Goal: Contribute content: Contribute content

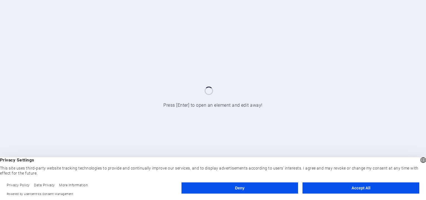
click at [335, 190] on button "Accept All" at bounding box center [361, 187] width 117 height 11
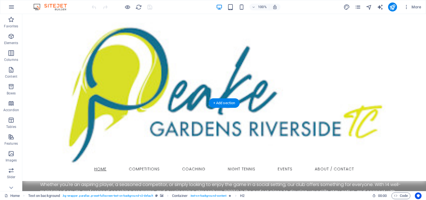
scroll to position [117, 0]
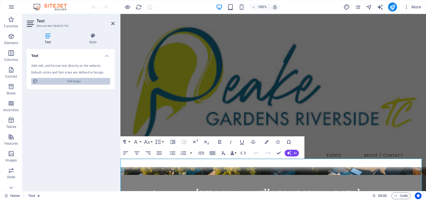
click at [83, 80] on span "Edit design" at bounding box center [74, 81] width 69 height 7
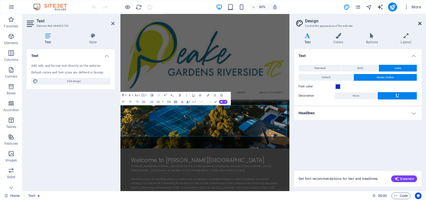
click at [421, 23] on icon at bounding box center [419, 23] width 3 height 4
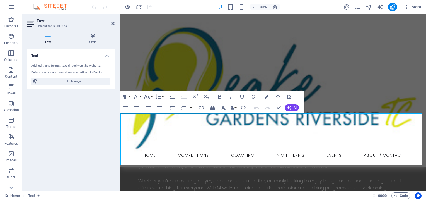
scroll to position [162, 0]
click at [260, 138] on icon "button" at bounding box center [261, 139] width 7 height 7
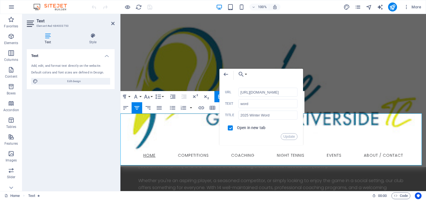
scroll to position [0, 0]
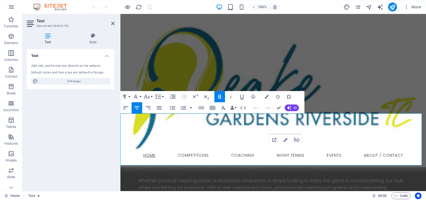
drag, startPoint x: 295, startPoint y: 156, endPoint x: 252, endPoint y: 156, distance: 43.2
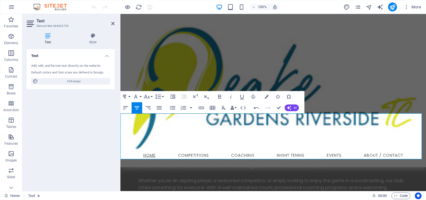
checkbox input "false"
click at [199, 106] on icon "button" at bounding box center [201, 107] width 7 height 7
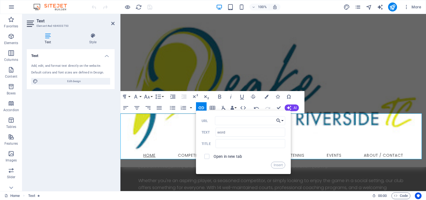
click at [284, 118] on button "Choose Link" at bounding box center [280, 120] width 11 height 9
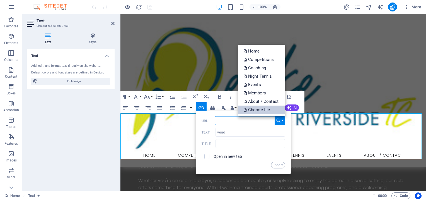
click at [268, 110] on p "Choose file ..." at bounding box center [260, 109] width 32 height 8
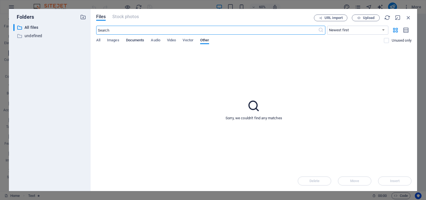
click at [126, 42] on span "Documents" at bounding box center [135, 41] width 18 height 8
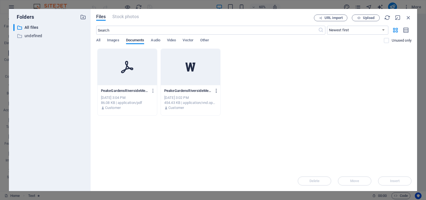
click at [216, 89] on icon "button" at bounding box center [216, 90] width 5 height 5
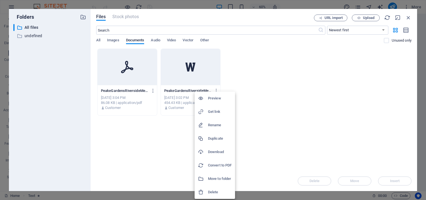
click at [214, 193] on h6 "Delete" at bounding box center [220, 192] width 24 height 7
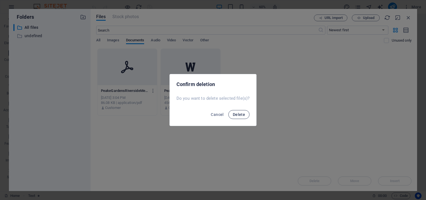
click at [238, 115] on span "Delete" at bounding box center [239, 114] width 12 height 4
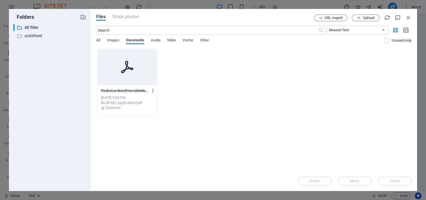
click at [153, 91] on icon "button" at bounding box center [153, 90] width 5 height 5
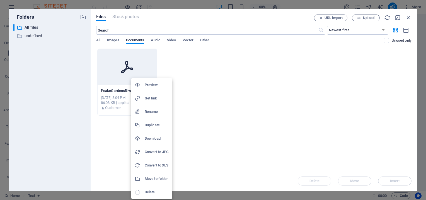
click at [152, 189] on h6 "Delete" at bounding box center [157, 192] width 24 height 7
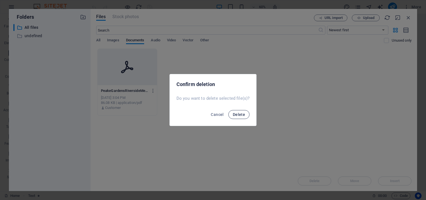
click at [237, 115] on span "Delete" at bounding box center [239, 114] width 12 height 4
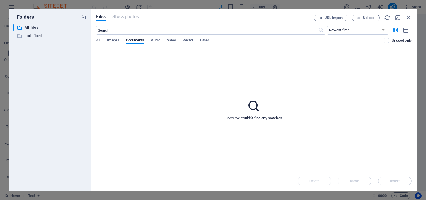
click at [342, 115] on div "Sorry, we couldn't find any matches" at bounding box center [253, 110] width 315 height 122
click at [373, 16] on button "Upload" at bounding box center [366, 18] width 28 height 7
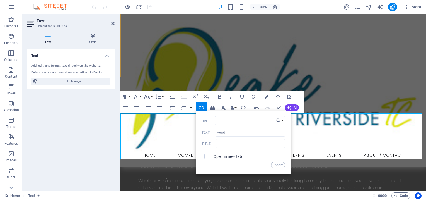
click at [163, 96] on button "Line Height" at bounding box center [159, 96] width 11 height 11
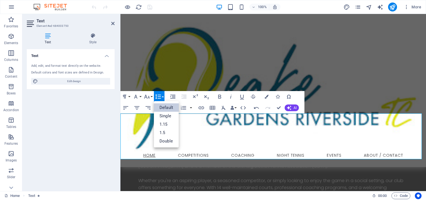
type input "pdf"
click at [201, 106] on icon "button" at bounding box center [201, 107] width 7 height 7
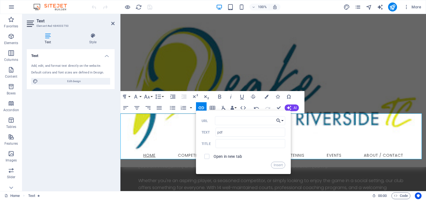
click at [284, 121] on button "Choose Link" at bounding box center [280, 120] width 11 height 9
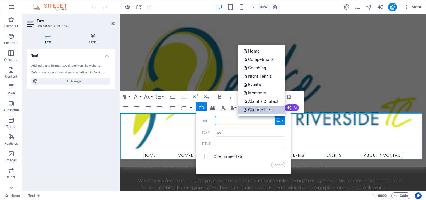
click at [267, 112] on p "Choose file ..." at bounding box center [260, 109] width 32 height 8
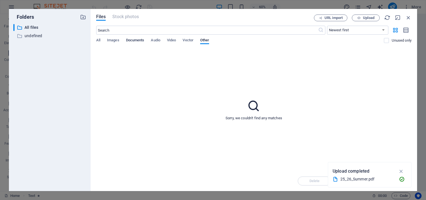
click at [133, 41] on span "Documents" at bounding box center [135, 41] width 18 height 8
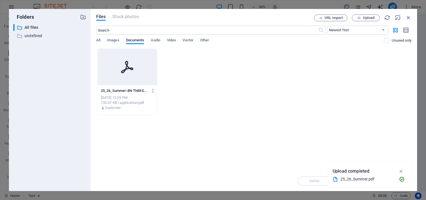
click at [130, 63] on icon at bounding box center [127, 66] width 13 height 13
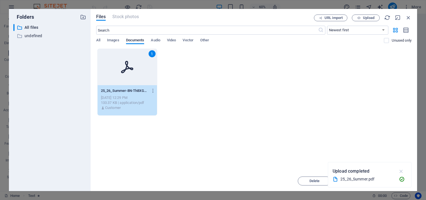
click at [405, 172] on button "button" at bounding box center [401, 171] width 11 height 9
click at [386, 180] on span "Insert" at bounding box center [394, 180] width 29 height 3
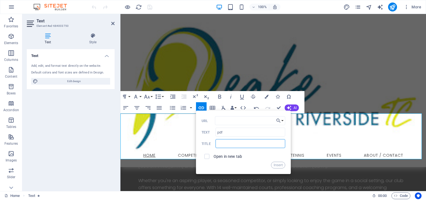
click at [249, 144] on input "text" at bounding box center [251, 143] width 70 height 9
type input "Summer_Rego_pdf"
click at [276, 165] on button "Insert" at bounding box center [278, 165] width 14 height 7
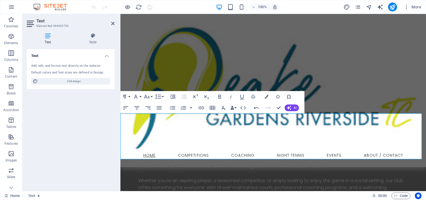
type input "word"
click at [201, 109] on icon "button" at bounding box center [201, 107] width 7 height 7
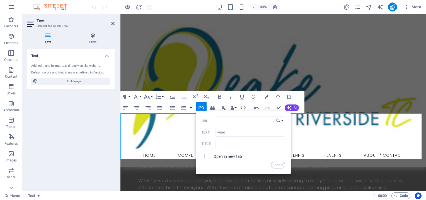
click at [283, 121] on button "Choose Link" at bounding box center [280, 120] width 11 height 9
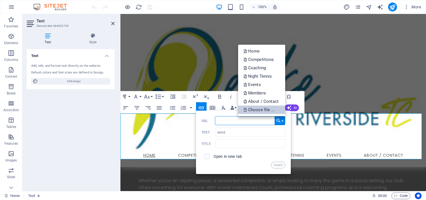
click at [267, 112] on p "Choose file ..." at bounding box center [260, 109] width 32 height 8
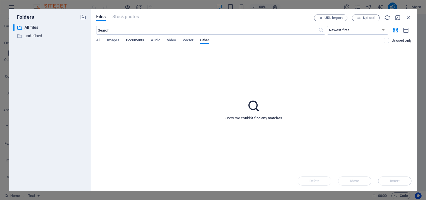
click at [136, 42] on span "Documents" at bounding box center [135, 41] width 18 height 8
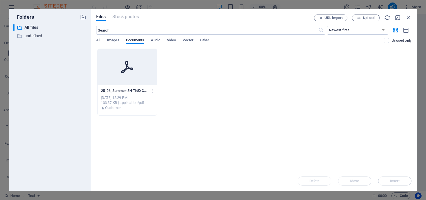
click at [360, 128] on div "Drop files here to upload them instantly 25_26_Summer-8N-Th8XGb7FzQ6RI5MWBHg.pd…" at bounding box center [253, 110] width 315 height 122
click at [369, 18] on span "Upload" at bounding box center [368, 17] width 11 height 3
click at [225, 150] on div "Drop files here to upload them instantly 25_26_Summer-8N-Th8XGb7FzQ6RI5MWBHg.pd…" at bounding box center [253, 110] width 315 height 122
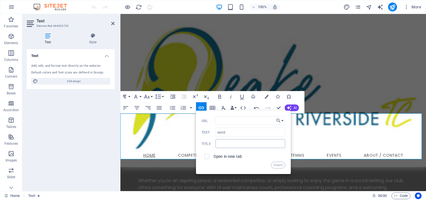
click at [239, 143] on input "text" at bounding box center [251, 143] width 70 height 9
type input "Summer_rego_word"
click at [277, 165] on button "Insert" at bounding box center [278, 165] width 14 height 7
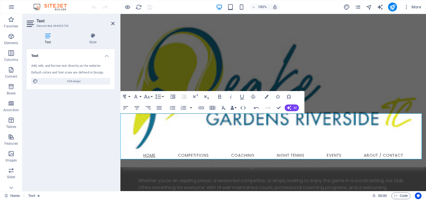
drag, startPoint x: 289, startPoint y: 149, endPoint x: 254, endPoint y: 150, distance: 35.7
click at [141, 95] on button "Font Family" at bounding box center [137, 96] width 11 height 11
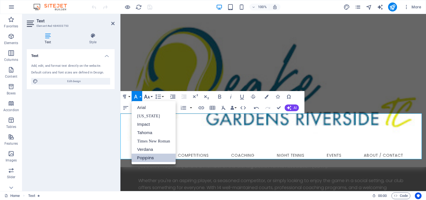
click at [153, 97] on button "Font Size" at bounding box center [148, 96] width 11 height 11
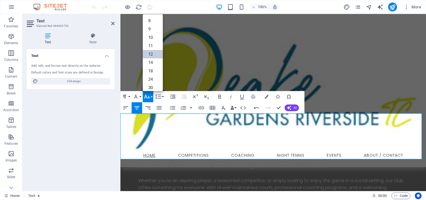
click at [153, 53] on link "12" at bounding box center [153, 54] width 20 height 8
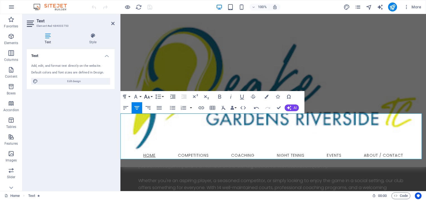
click at [150, 97] on button "Font Size" at bounding box center [148, 96] width 11 height 11
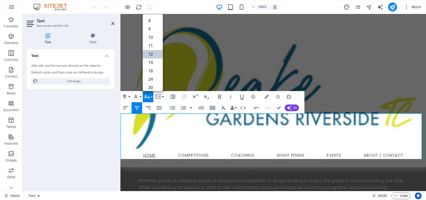
scroll to position [40, 0]
click at [152, 38] on link "24" at bounding box center [153, 39] width 20 height 8
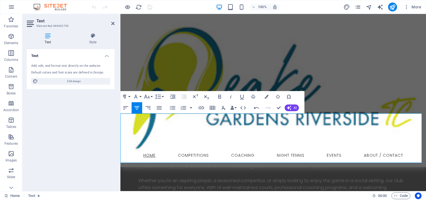
click at [335, 94] on figure at bounding box center [274, 58] width 306 height 187
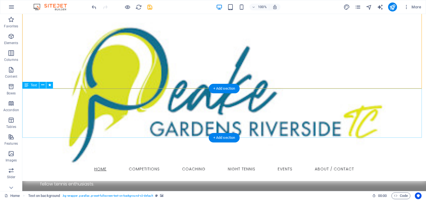
scroll to position [158, 0]
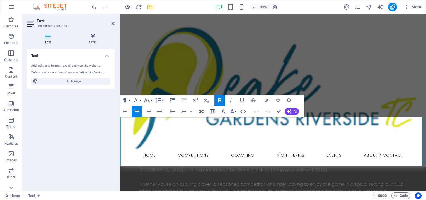
click at [278, 100] on icon "button" at bounding box center [278, 100] width 4 height 4
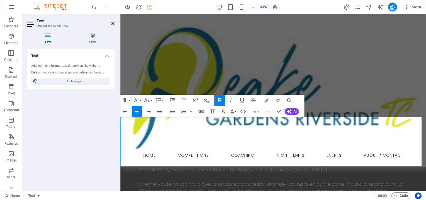
click at [113, 23] on icon at bounding box center [112, 23] width 3 height 4
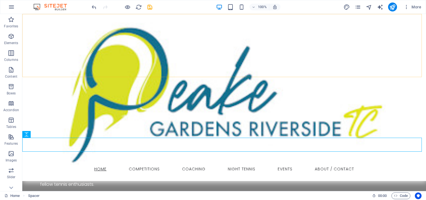
click at [288, 51] on div "Home Competitions Coaching Night Tennis Events About / Contact" at bounding box center [224, 97] width 404 height 167
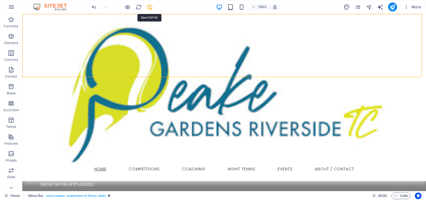
click at [150, 6] on icon "save" at bounding box center [150, 7] width 6 height 6
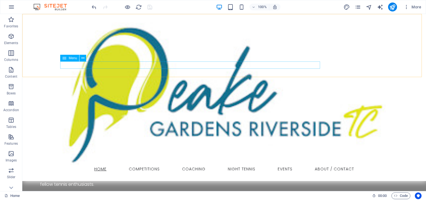
click at [298, 165] on nav "Home Competitions Coaching Night Tennis Events About / Contact" at bounding box center [224, 168] width 324 height 7
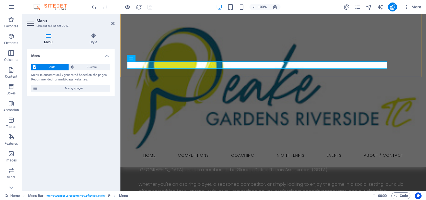
click at [348, 38] on div "Home Competitions Coaching Night Tennis Events About / Contact" at bounding box center [274, 90] width 306 height 153
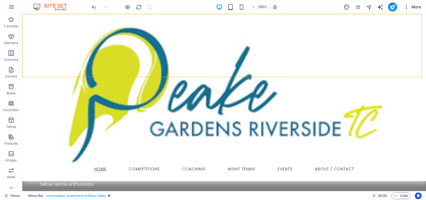
click at [416, 8] on span "More" at bounding box center [413, 7] width 18 height 6
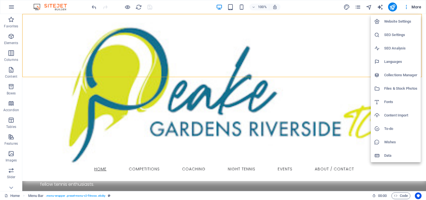
click at [405, 9] on div at bounding box center [213, 100] width 426 height 200
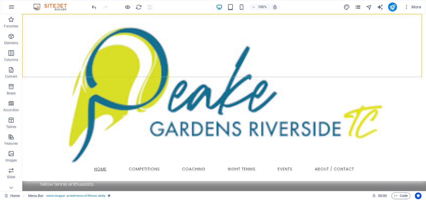
click at [357, 10] on icon "pages" at bounding box center [358, 7] width 6 height 6
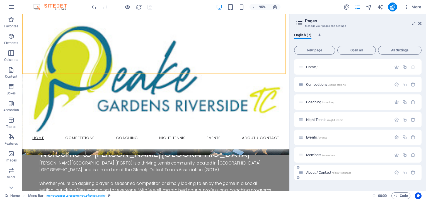
click at [315, 171] on span "About / Contact /about-contact" at bounding box center [328, 172] width 45 height 4
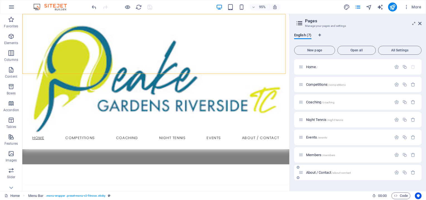
scroll to position [0, 0]
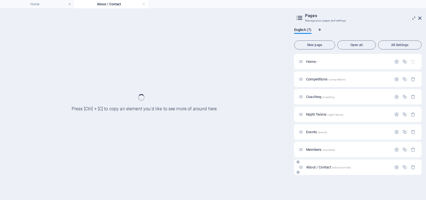
click at [315, 171] on div "About / Contact /about-contact" at bounding box center [357, 166] width 127 height 15
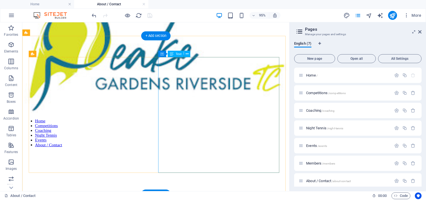
scroll to position [29, 0]
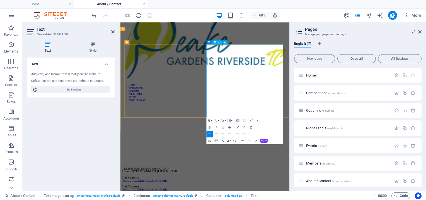
drag, startPoint x: 290, startPoint y: 133, endPoint x: 273, endPoint y: 133, distance: 16.7
drag, startPoint x: 268, startPoint y: 133, endPoint x: 305, endPoint y: 133, distance: 37.4
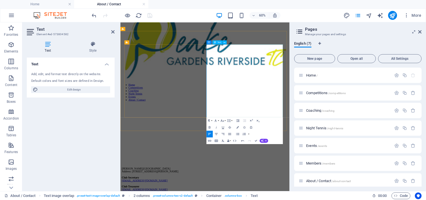
drag, startPoint x: 305, startPoint y: 133, endPoint x: 293, endPoint y: 137, distance: 13.1
click at [161, 92] on icon "button" at bounding box center [162, 92] width 4 height 4
drag, startPoint x: 316, startPoint y: 134, endPoint x: 263, endPoint y: 135, distance: 52.4
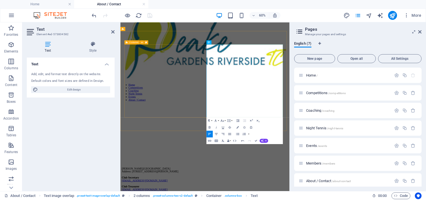
click at [421, 33] on icon at bounding box center [419, 32] width 3 height 4
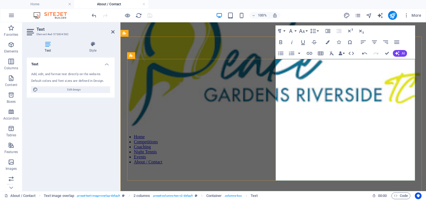
drag, startPoint x: 324, startPoint y: 134, endPoint x: 276, endPoint y: 135, distance: 48.3
click at [310, 53] on icon "button" at bounding box center [310, 53] width 6 height 3
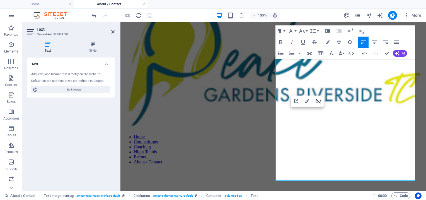
click at [317, 103] on icon "button" at bounding box center [318, 101] width 7 height 7
type input "mailto:[EMAIL_ADDRESS][DOMAIN_NAME]"
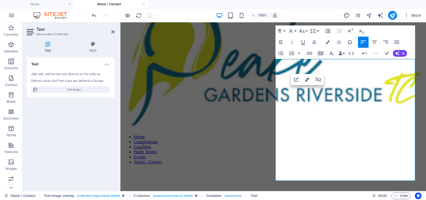
type input "[EMAIL_ADDRESS][DOMAIN_NAME]"
click at [308, 81] on icon "button" at bounding box center [307, 79] width 7 height 7
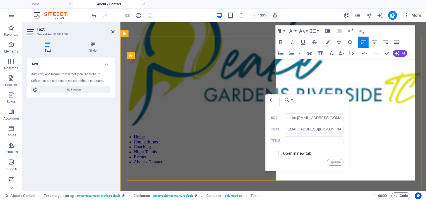
scroll to position [0, 4]
click at [310, 118] on input "mailto:[EMAIL_ADDRESS][DOMAIN_NAME]" at bounding box center [314, 117] width 59 height 9
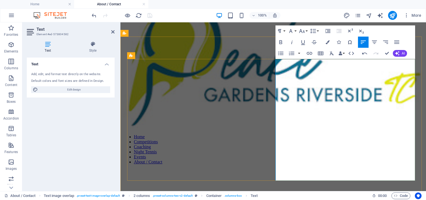
type input "[EMAIL_ADDRESS][DOMAIN_NAME]"
click at [312, 54] on icon "button" at bounding box center [309, 53] width 7 height 7
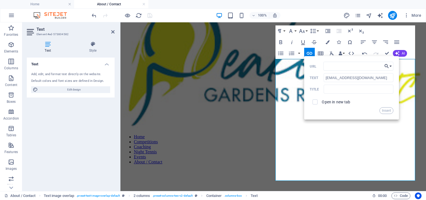
click at [392, 66] on button "Choose Link" at bounding box center [388, 66] width 11 height 9
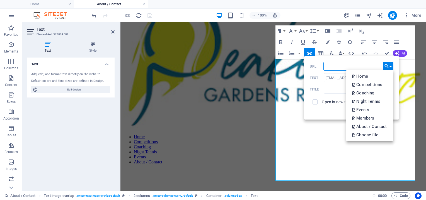
click at [338, 65] on input "URL" at bounding box center [359, 66] width 70 height 9
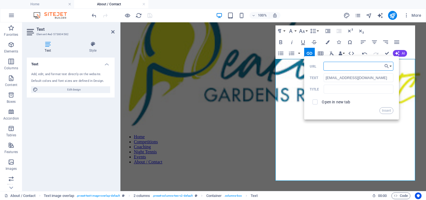
paste input "mailto:[EMAIL_ADDRESS][DOMAIN_NAME]"
drag, startPoint x: 391, startPoint y: 110, endPoint x: 336, endPoint y: 105, distance: 54.4
click at [336, 105] on div "mailto:[EMAIL_ADDRESS][DOMAIN_NAME] URL [EMAIL_ADDRESS][DOMAIN_NAME] Text Title…" at bounding box center [352, 88] width 84 height 52
type input "mailto:[EMAIL_ADDRESS][DOMAIN_NAME]"
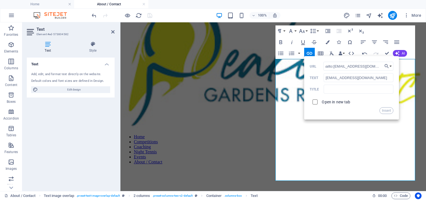
scroll to position [0, 0]
click at [315, 102] on input "checkbox" at bounding box center [314, 100] width 5 height 5
checkbox input "true"
drag, startPoint x: 385, startPoint y: 110, endPoint x: 364, endPoint y: 81, distance: 35.2
click at [365, 83] on div "mailto:[EMAIL_ADDRESS][DOMAIN_NAME] URL [EMAIL_ADDRESS][DOMAIN_NAME] Text Title…" at bounding box center [352, 88] width 84 height 52
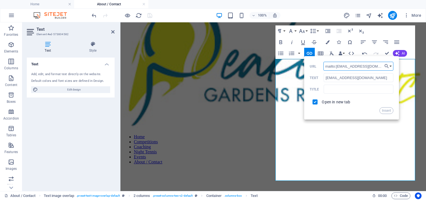
click at [360, 66] on input "mailto:[EMAIL_ADDRESS][DOMAIN_NAME]" at bounding box center [359, 66] width 70 height 9
type input "mailto:[EMAIL_ADDRESS][DOMAIN_NAME]"
click at [389, 112] on button "Insert" at bounding box center [387, 110] width 14 height 7
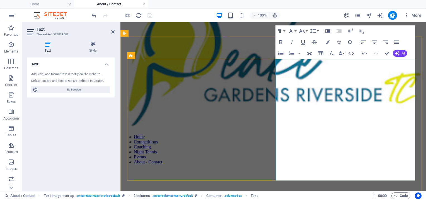
drag, startPoint x: 327, startPoint y: 134, endPoint x: 276, endPoint y: 133, distance: 51.1
copy p "[EMAIL_ADDRESS][DOMAIN_NAME]"
type input "[EMAIL_ADDRESS][DOMAIN_NAME]"
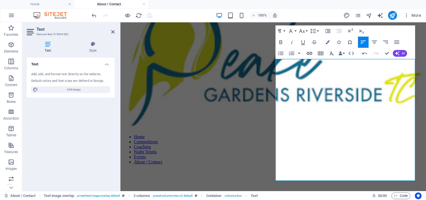
checkbox input "false"
click at [309, 53] on icon "button" at bounding box center [309, 53] width 7 height 7
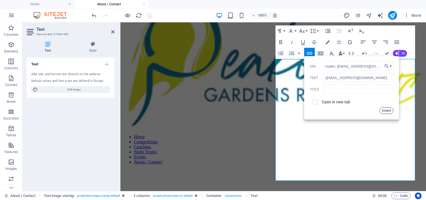
click at [385, 110] on button "Insert" at bounding box center [387, 110] width 14 height 7
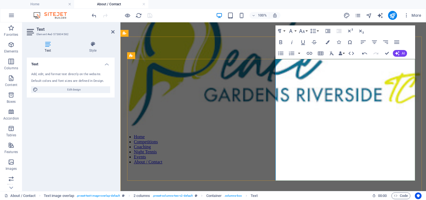
type input "mailto:[EMAIL_ADDRESS][DOMAIN_NAME]"
type input "[EMAIL_ADDRESS][DOMAIN_NAME]"
click at [307, 102] on icon "button" at bounding box center [307, 101] width 7 height 7
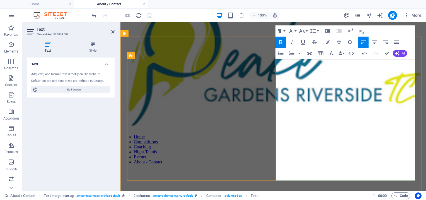
type input "mailto: [EMAIL_ADDRESS][DOMAIN_NAME]"
type input "[EMAIL_ADDRESS][DOMAIN_NAME]"
click at [301, 124] on icon "button" at bounding box center [300, 122] width 7 height 7
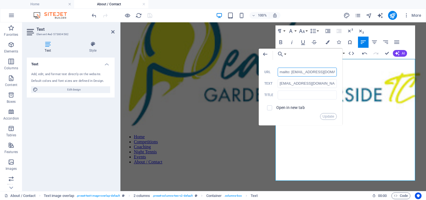
click at [291, 72] on input "mailto: [EMAIL_ADDRESS][DOMAIN_NAME]" at bounding box center [307, 72] width 59 height 9
type input "mailto:[EMAIL_ADDRESS][DOMAIN_NAME]"
click at [325, 116] on button "Update" at bounding box center [328, 116] width 17 height 7
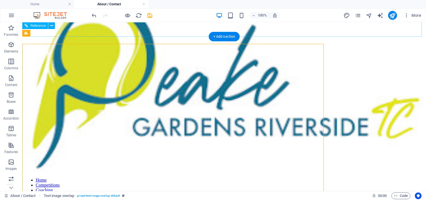
scroll to position [22, 0]
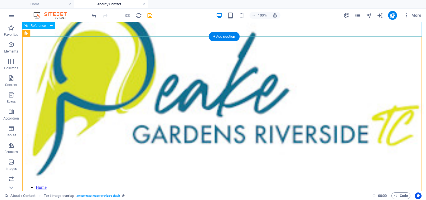
click at [114, 32] on div "Home Competitions Coaching Night Tennis Events About / Contact" at bounding box center [224, 109] width 399 height 212
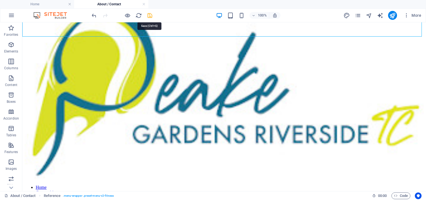
click at [150, 16] on icon "save" at bounding box center [150, 15] width 6 height 6
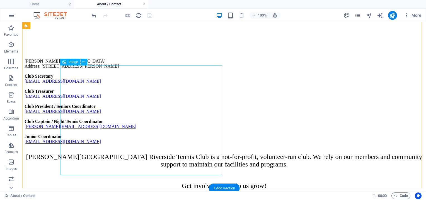
scroll to position [122, 0]
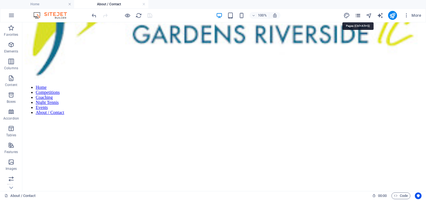
click at [357, 15] on icon "pages" at bounding box center [358, 15] width 6 height 6
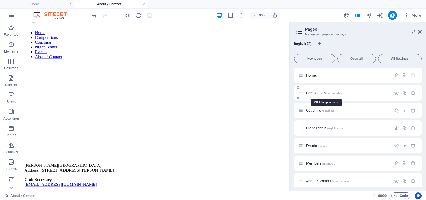
click at [327, 92] on span "Competitions /competitions" at bounding box center [326, 93] width 40 height 4
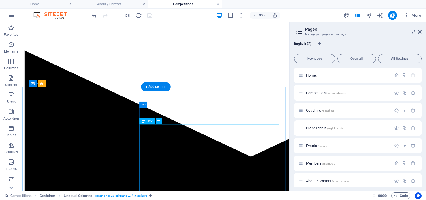
scroll to position [163, 0]
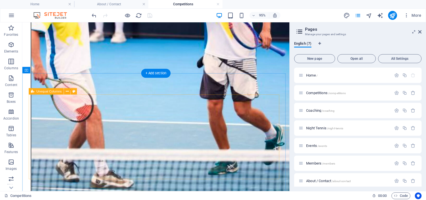
scroll to position [472, 0]
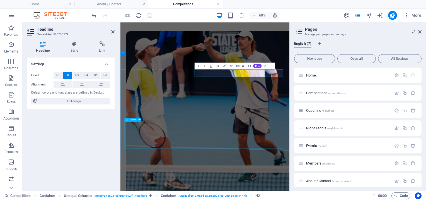
click at [107, 148] on div "Settings Level H1 H2 H3 H4 H5 H6 Alignment Default colors and font sizes are de…" at bounding box center [71, 121] width 88 height 129
click at [112, 31] on icon at bounding box center [112, 32] width 3 height 4
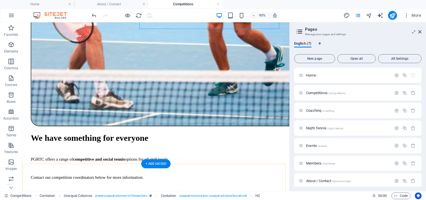
scroll to position [533, 0]
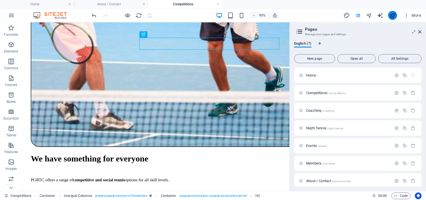
click at [392, 18] on icon "publish" at bounding box center [392, 15] width 6 height 6
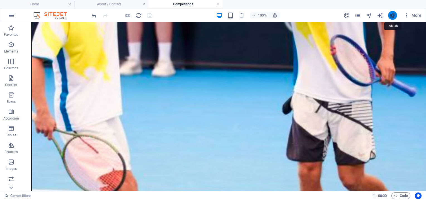
click at [394, 12] on icon "publish" at bounding box center [392, 15] width 6 height 6
